Goal: Transaction & Acquisition: Purchase product/service

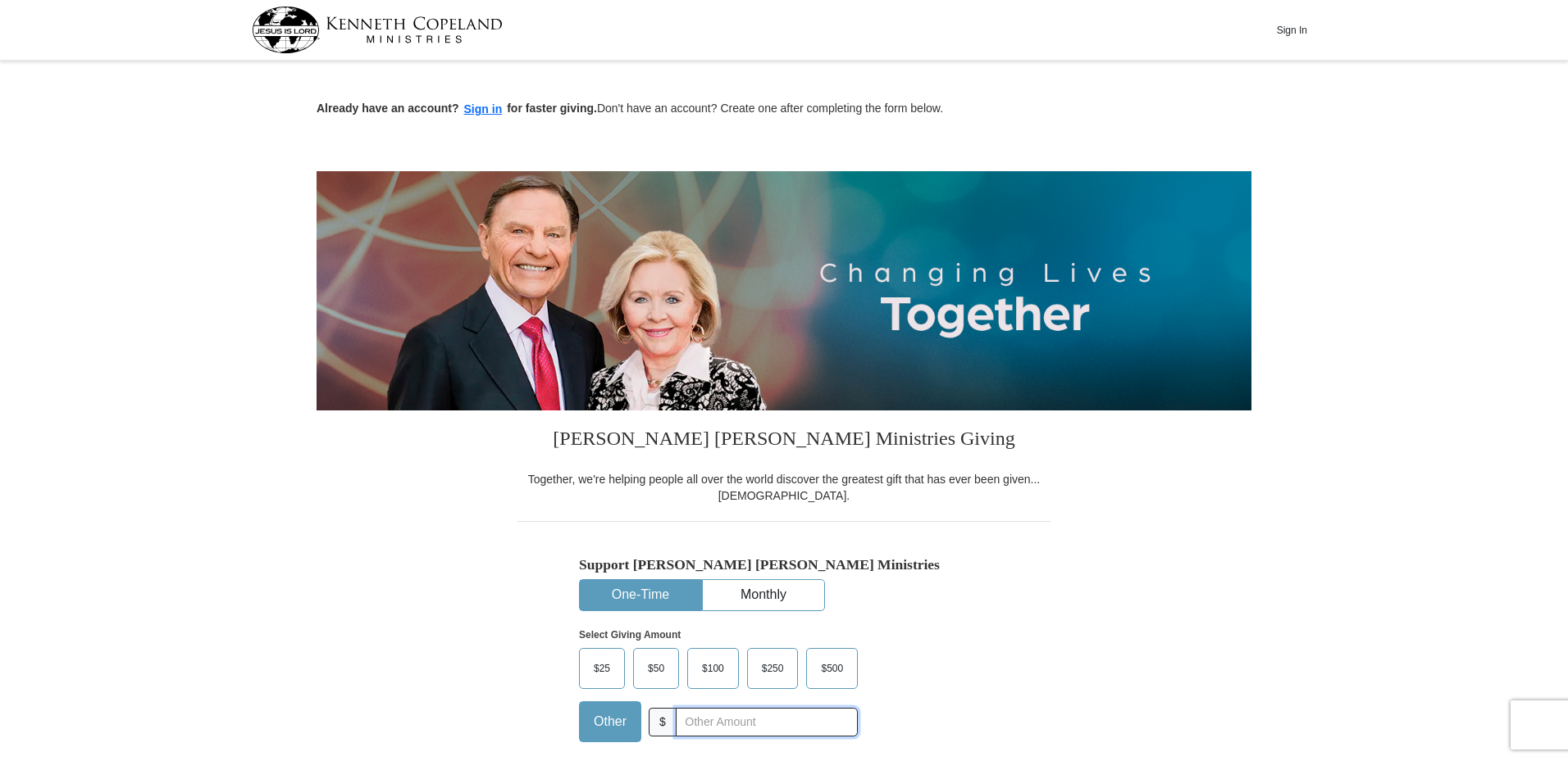
click at [705, 721] on input "text" at bounding box center [766, 722] width 182 height 28
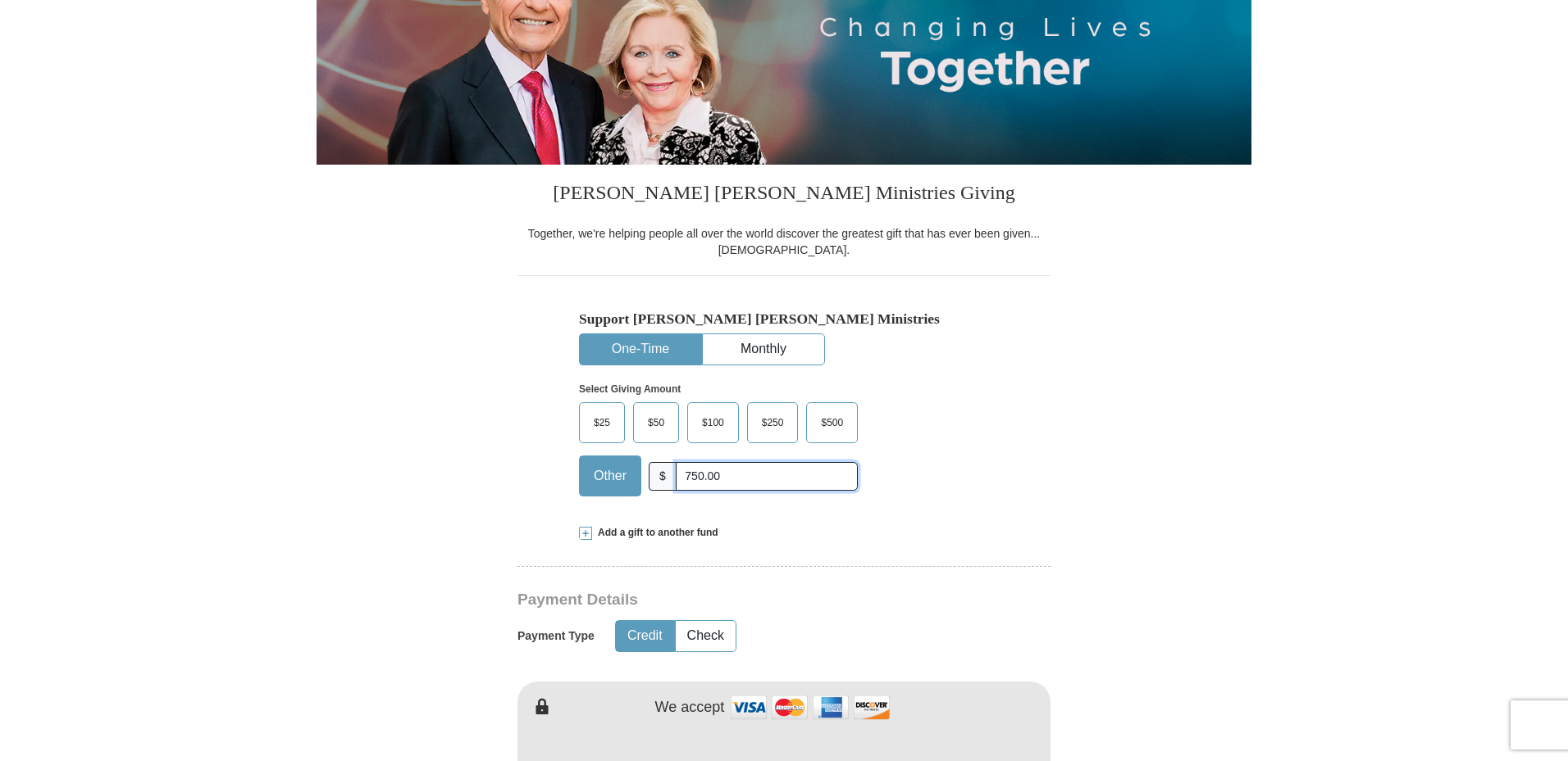
scroll to position [410, 0]
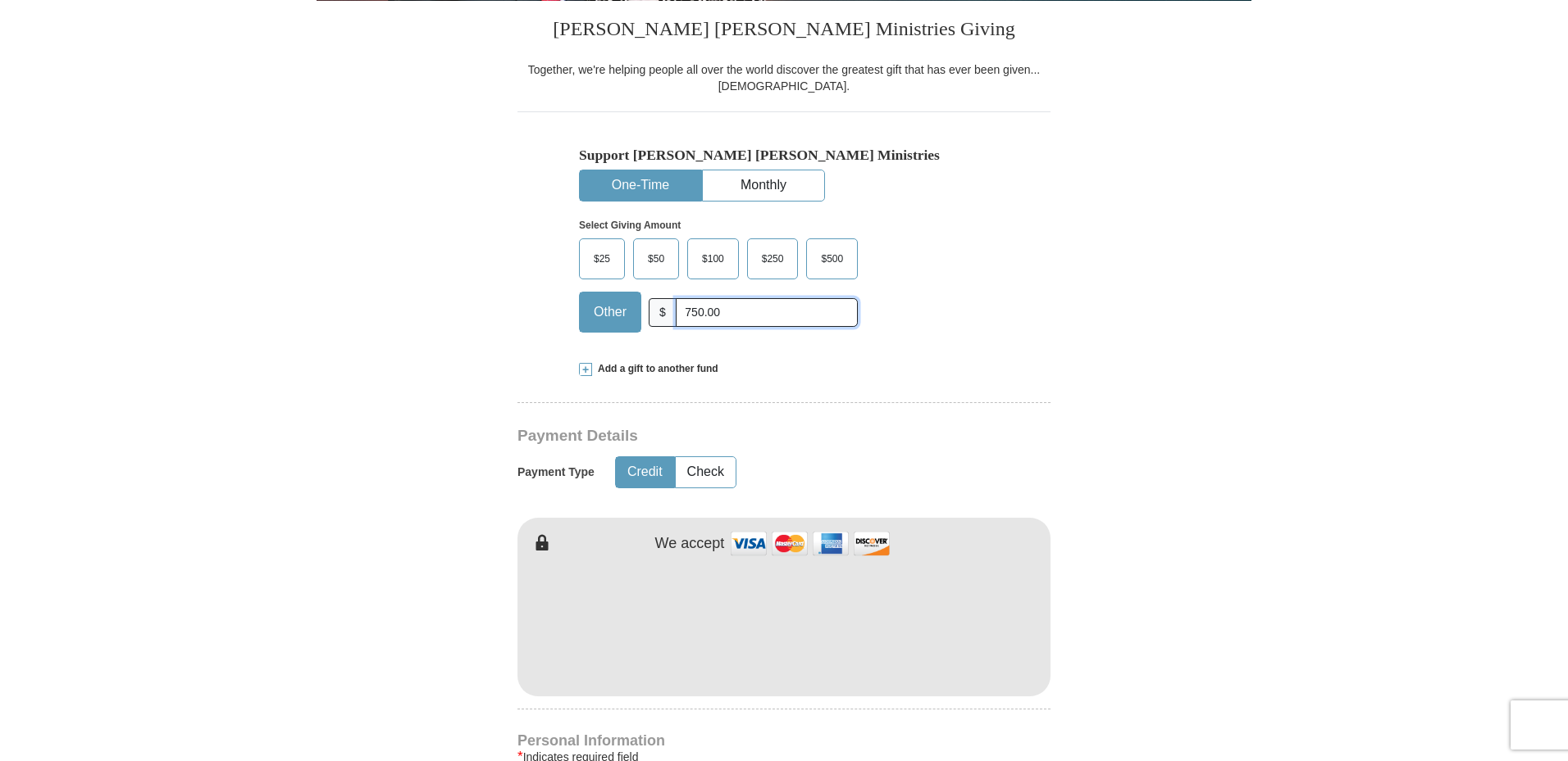
type input "750.00"
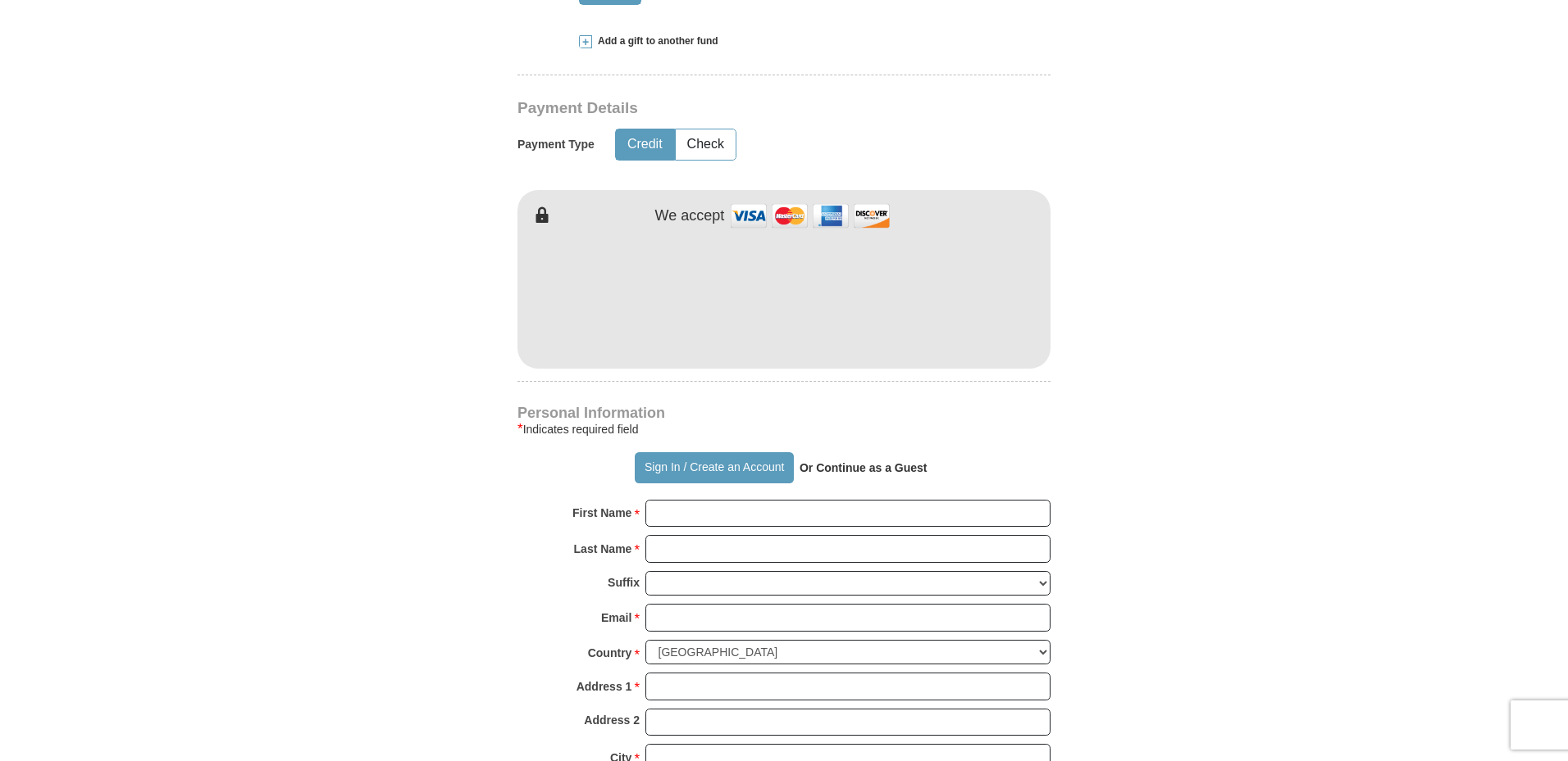
scroll to position [819, 0]
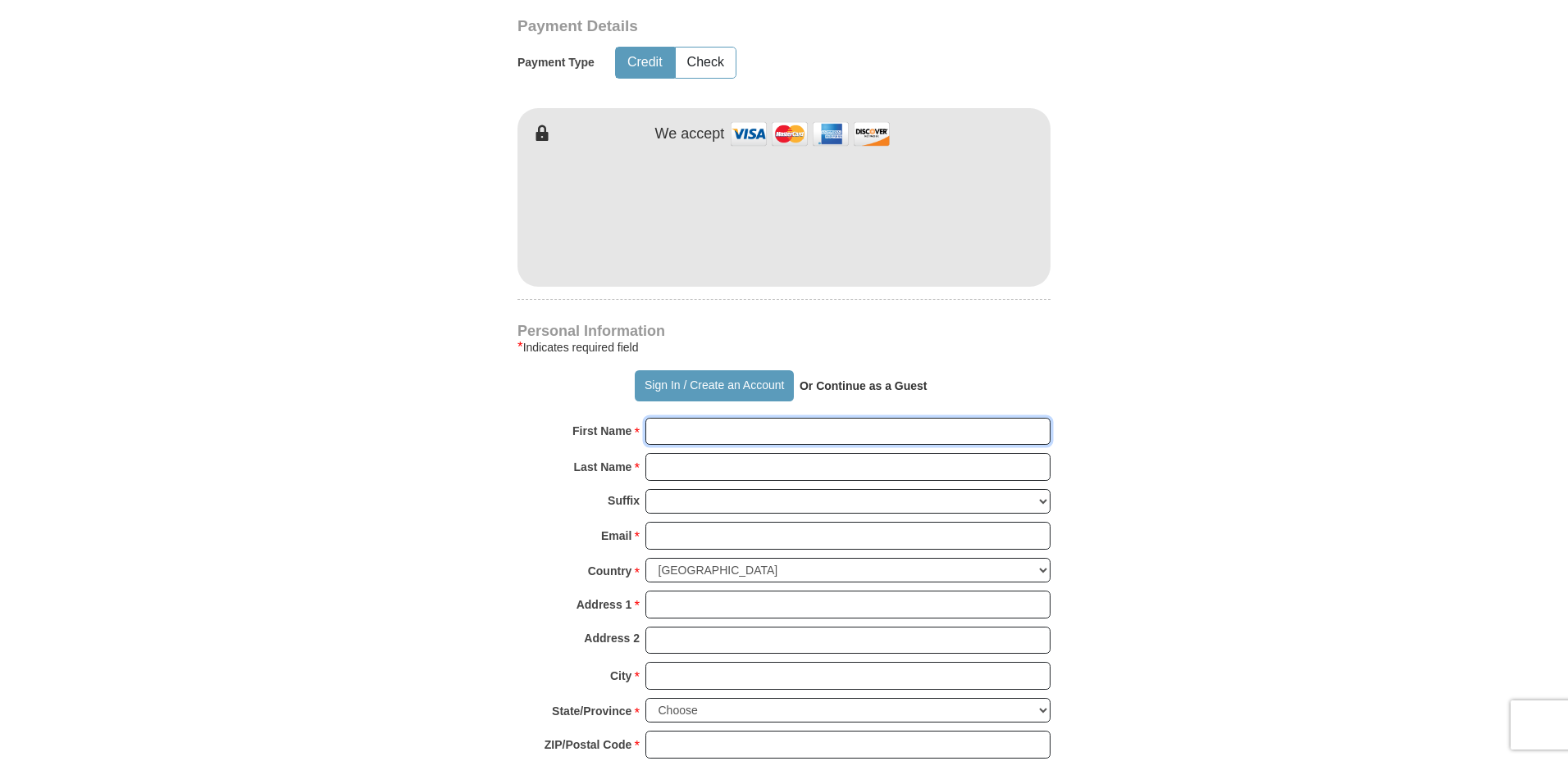
click at [677, 425] on input "First Name *" at bounding box center [847, 432] width 405 height 28
type input "[PERSON_NAME]"
click at [675, 541] on input "Email *" at bounding box center [847, 537] width 405 height 28
type input "[EMAIL_ADDRESS][DOMAIN_NAME]"
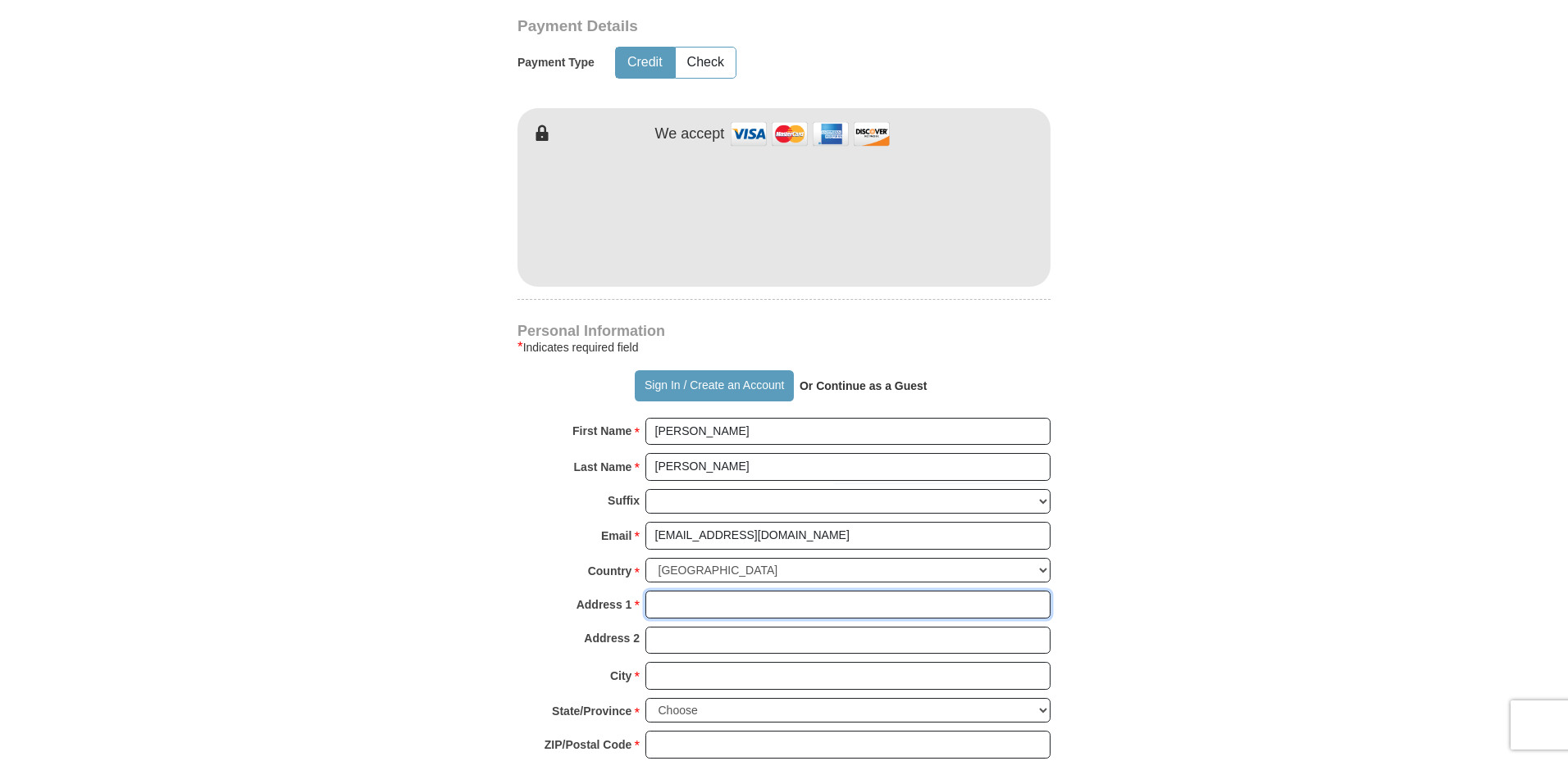
type input "[STREET_ADDRESS]"
type input "[PERSON_NAME]"
select select "CO"
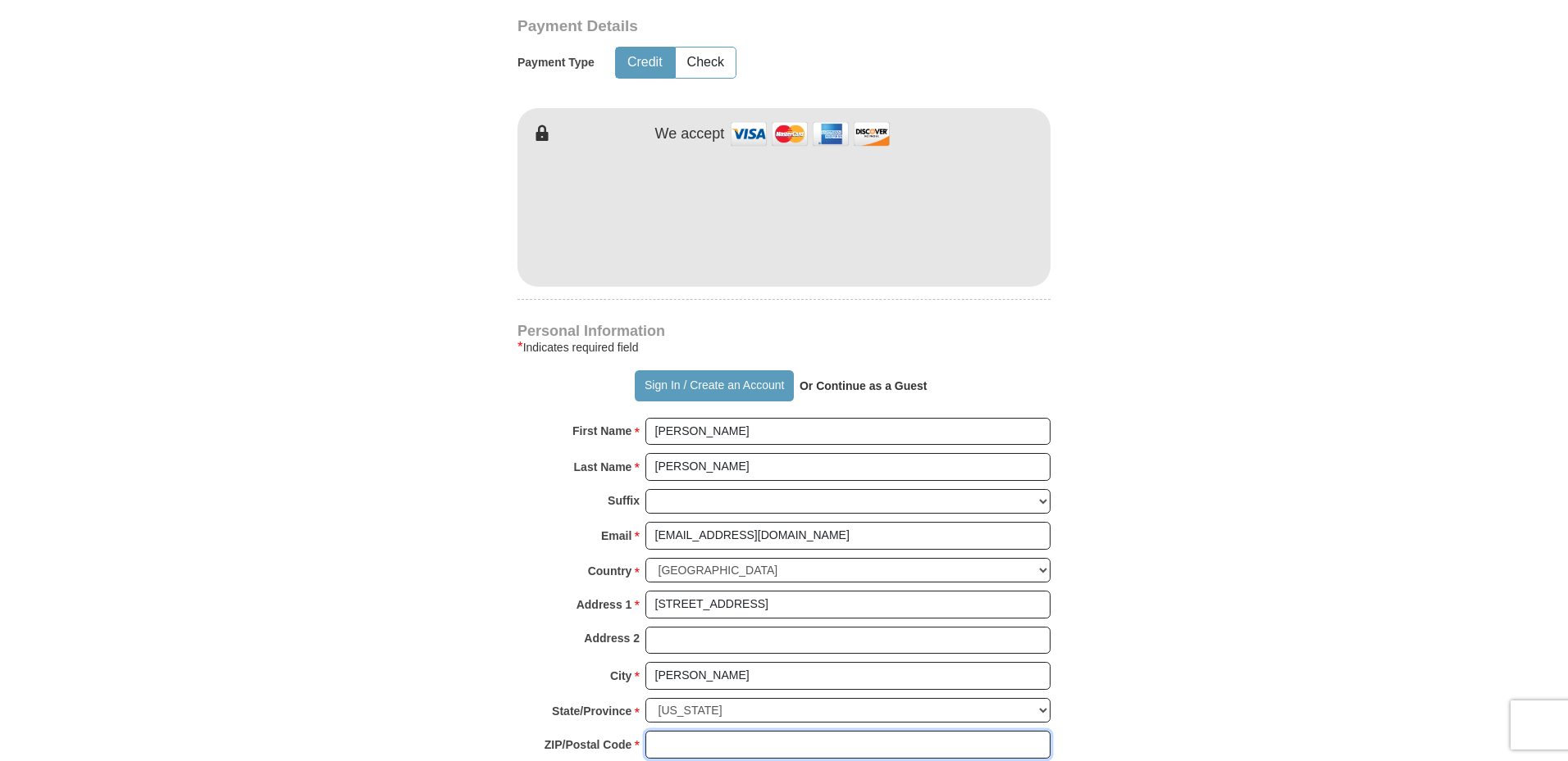
type input "80134"
type input "3038705170"
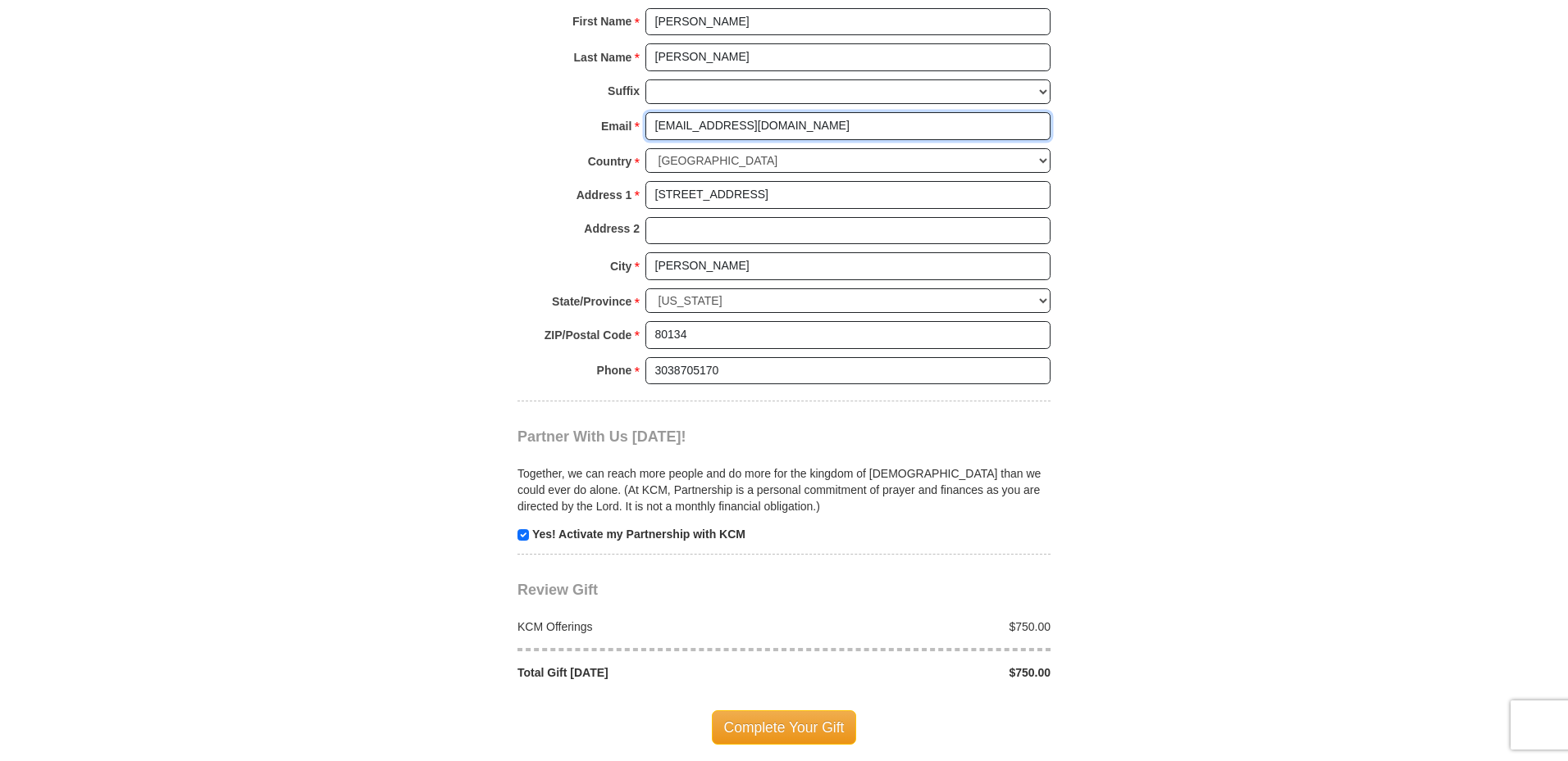
scroll to position [1312, 0]
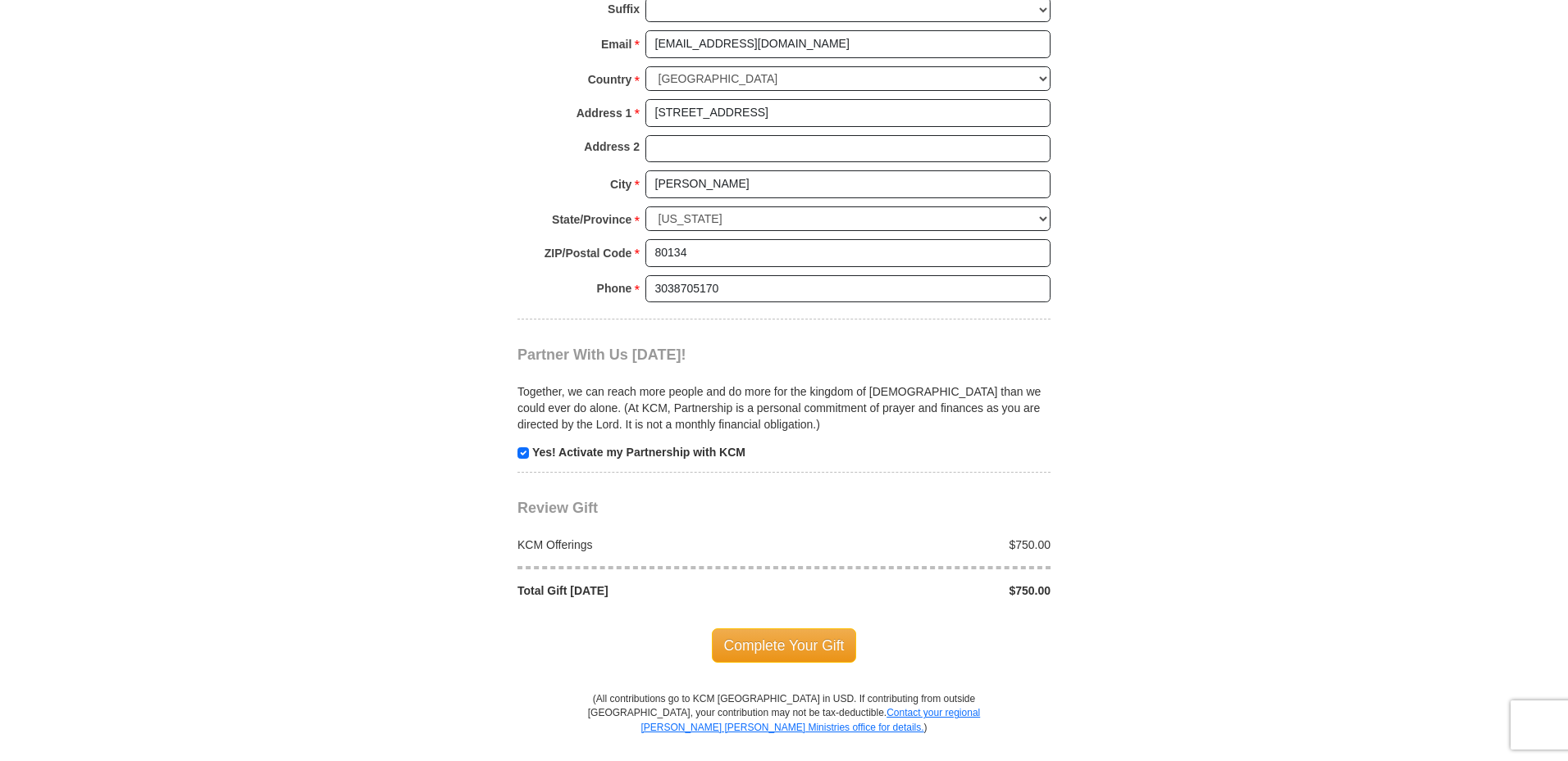
drag, startPoint x: 805, startPoint y: 653, endPoint x: 810, endPoint y: 679, distance: 26.5
click at [810, 679] on div "Complete Your Gift" at bounding box center [783, 645] width 533 height 93
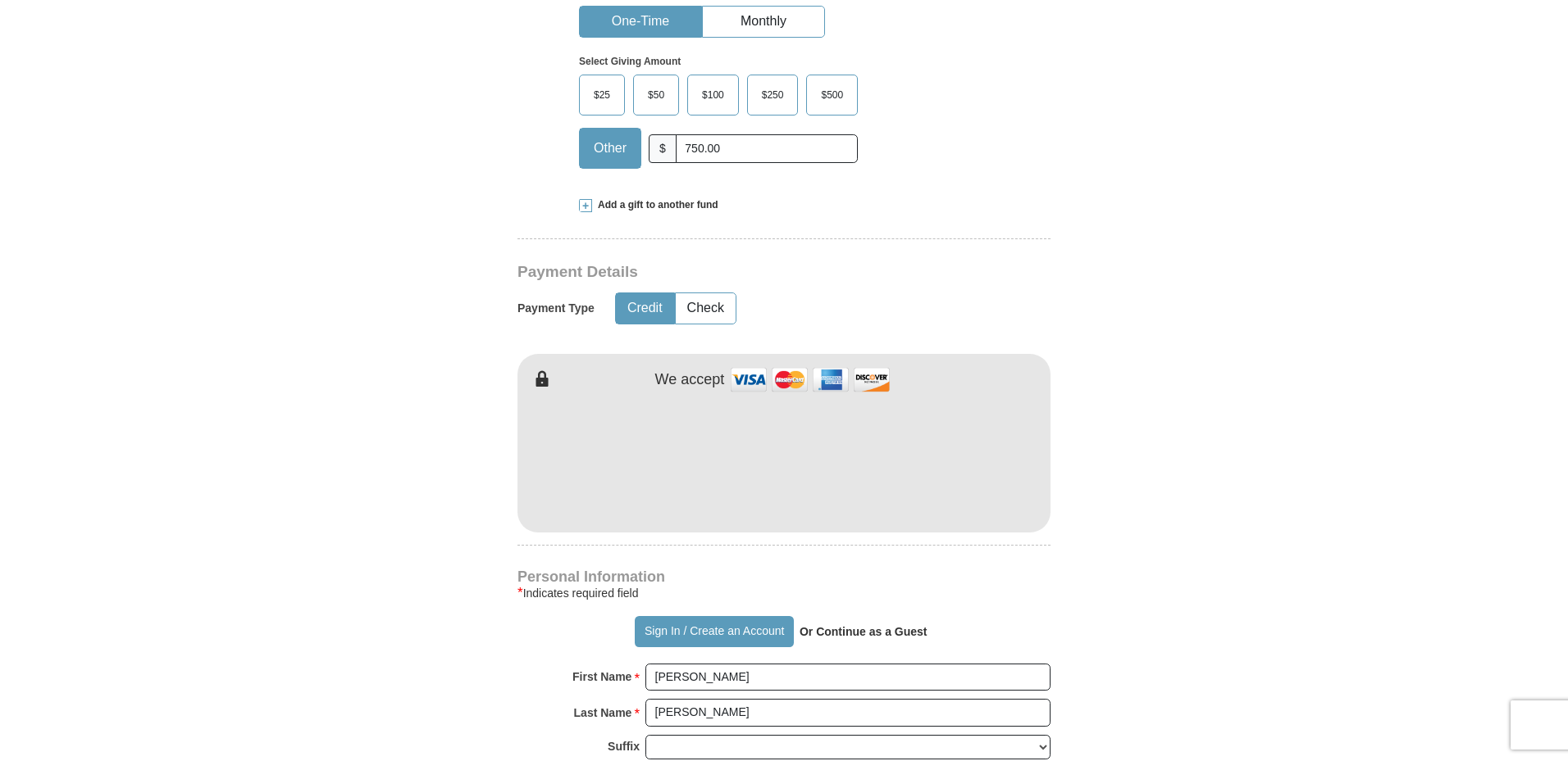
scroll to position [410, 0]
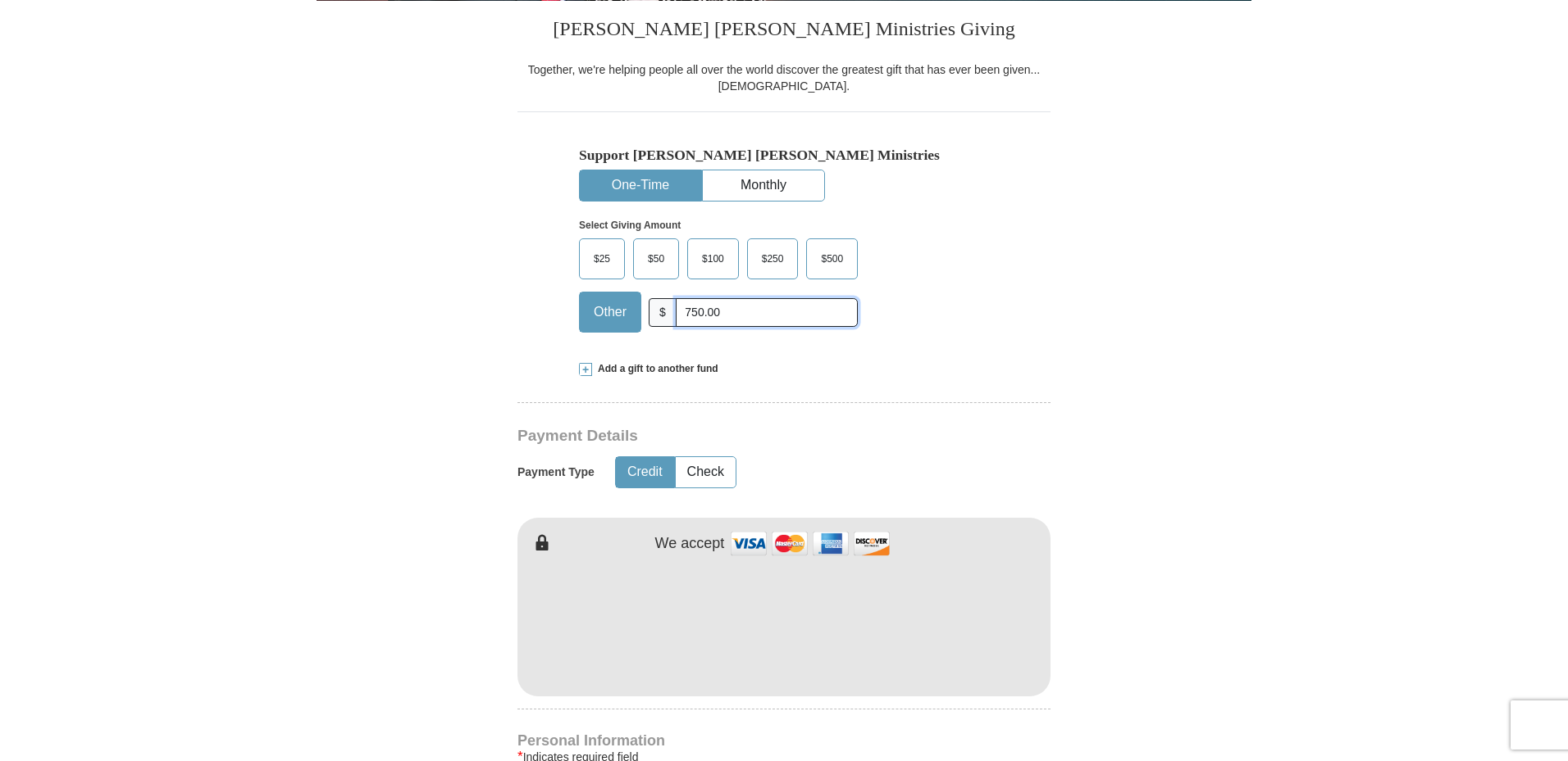
click at [709, 306] on input "750.00" at bounding box center [766, 312] width 182 height 28
drag, startPoint x: 726, startPoint y: 318, endPoint x: 601, endPoint y: 338, distance: 126.6
click at [610, 327] on div "Other $ 750.00" at bounding box center [718, 311] width 278 height 41
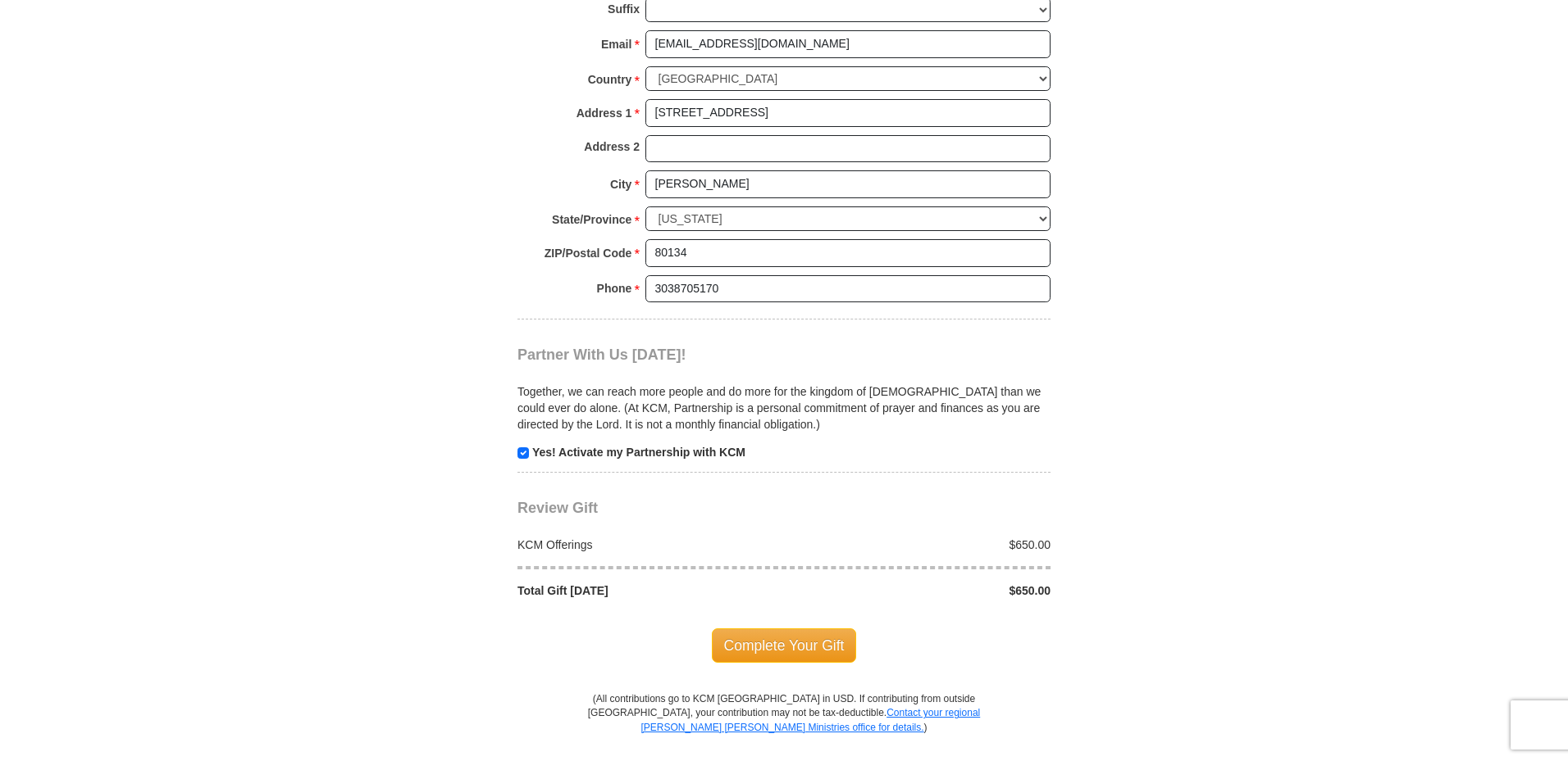
scroll to position [1557, 0]
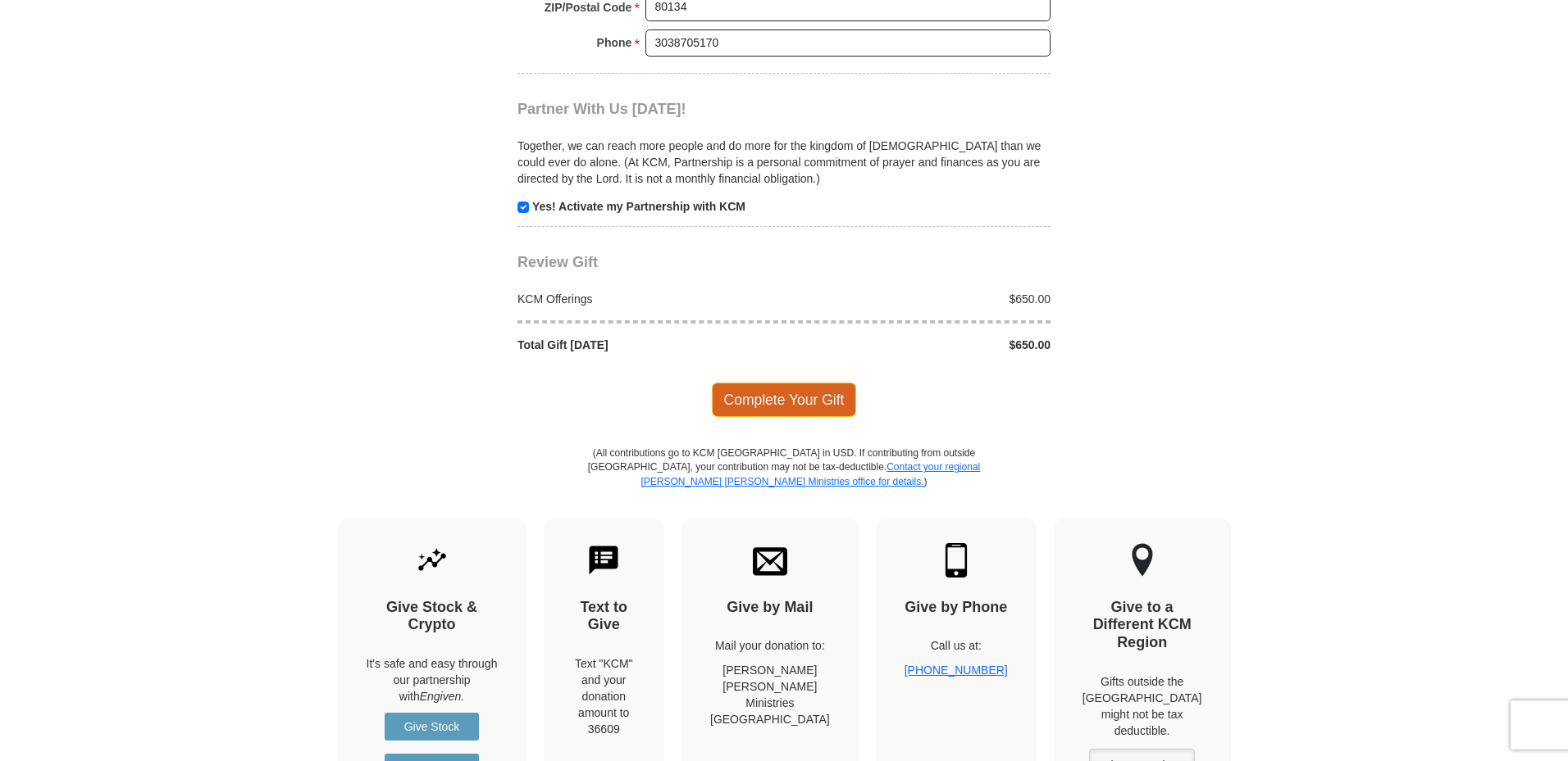
type input "650.00"
click at [798, 398] on span "Complete Your Gift" at bounding box center [784, 400] width 145 height 35
